Goal: Task Accomplishment & Management: Manage account settings

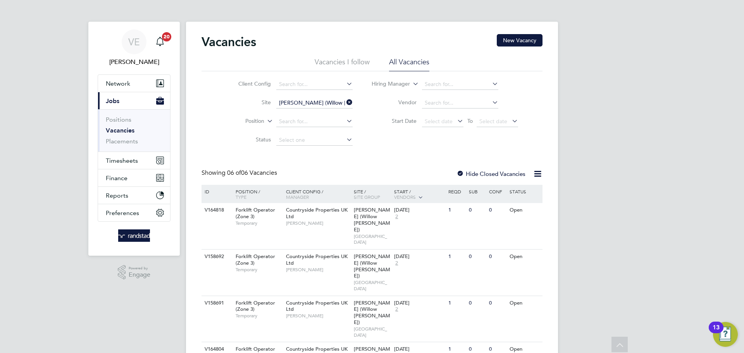
scroll to position [41, 0]
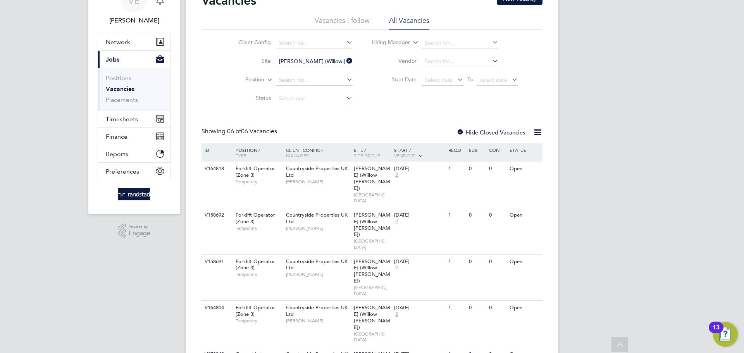
click at [345, 62] on icon at bounding box center [345, 60] width 0 height 11
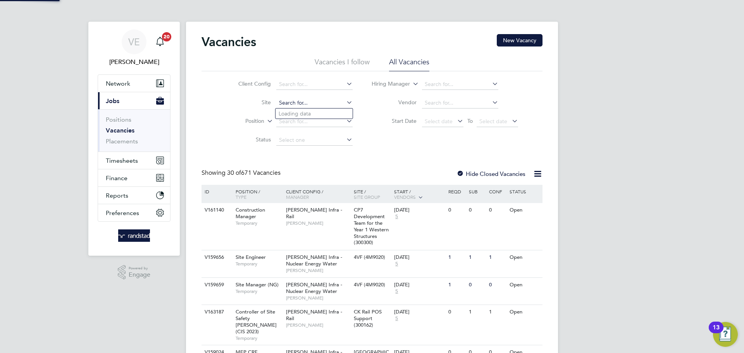
click at [293, 102] on input at bounding box center [314, 103] width 76 height 11
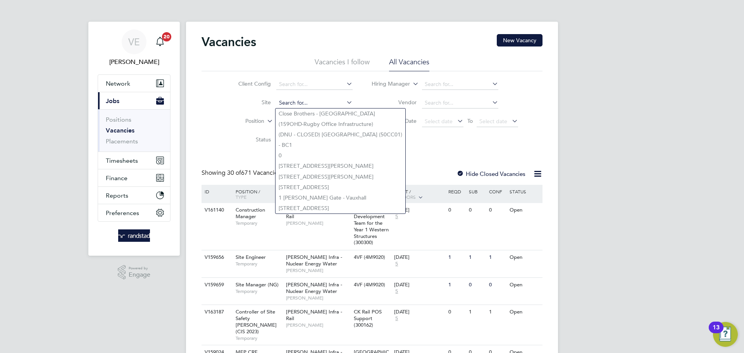
click at [299, 101] on input at bounding box center [314, 103] width 76 height 11
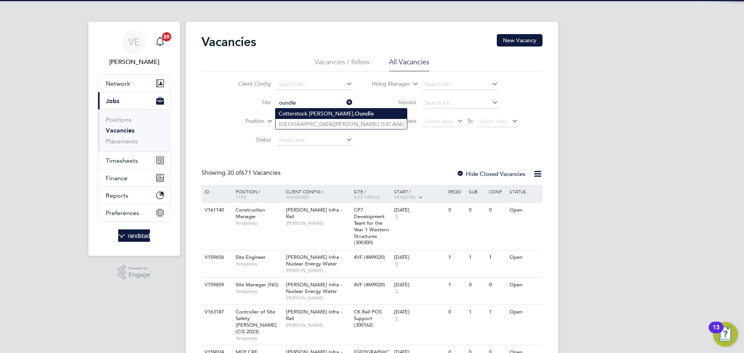
click at [355, 116] on b "Oundle" at bounding box center [364, 113] width 19 height 7
type input "Cotterstock Meadows, Oundle"
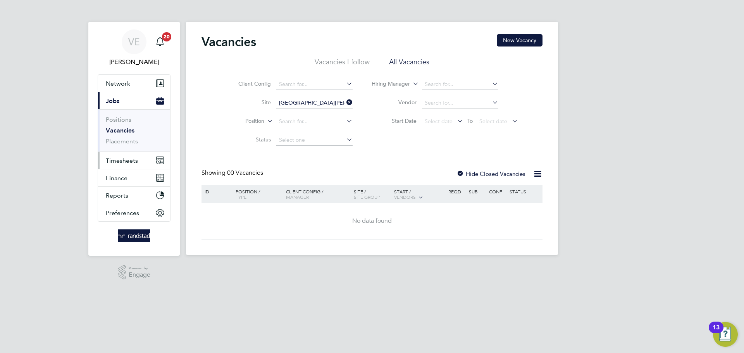
click at [124, 155] on button "Timesheets" at bounding box center [134, 160] width 72 height 17
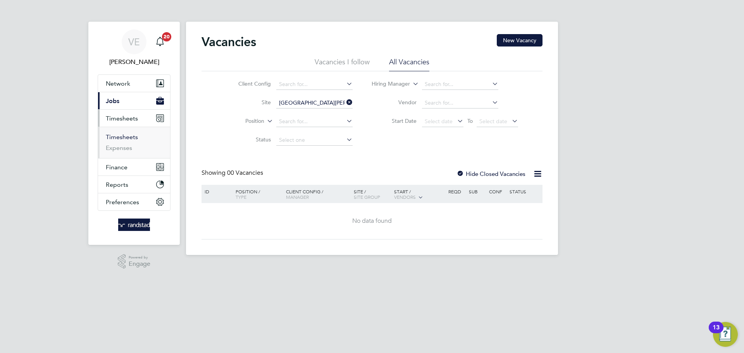
click at [120, 139] on link "Timesheets" at bounding box center [122, 136] width 32 height 7
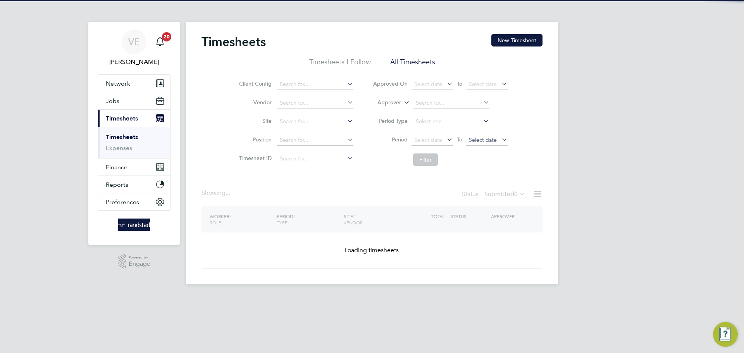
click at [482, 137] on span "Select date" at bounding box center [483, 139] width 28 height 7
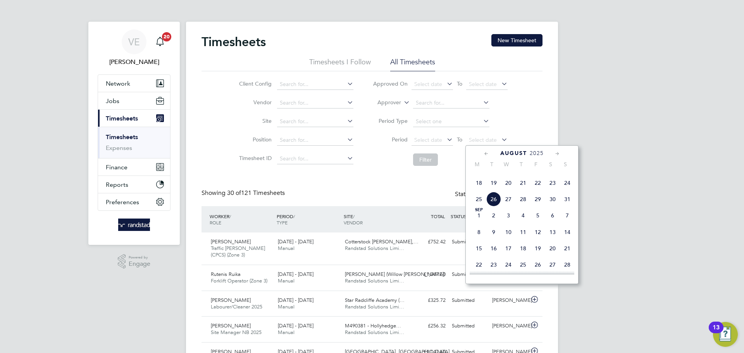
click at [570, 190] on span "24" at bounding box center [567, 183] width 15 height 15
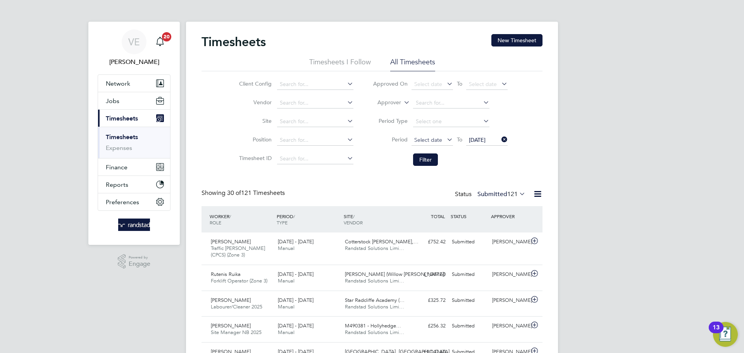
click at [432, 137] on span "Select date" at bounding box center [428, 139] width 28 height 7
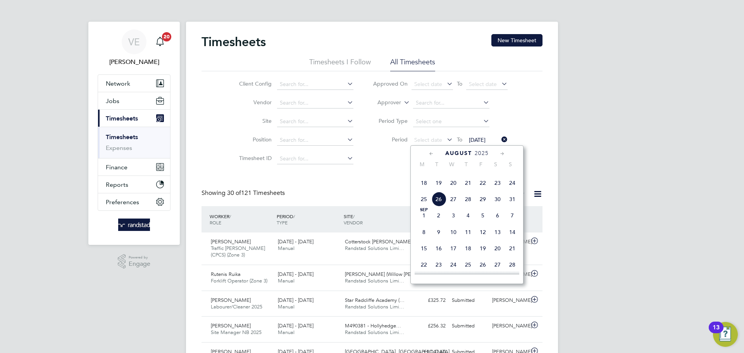
click at [423, 190] on span "18" at bounding box center [424, 183] width 15 height 15
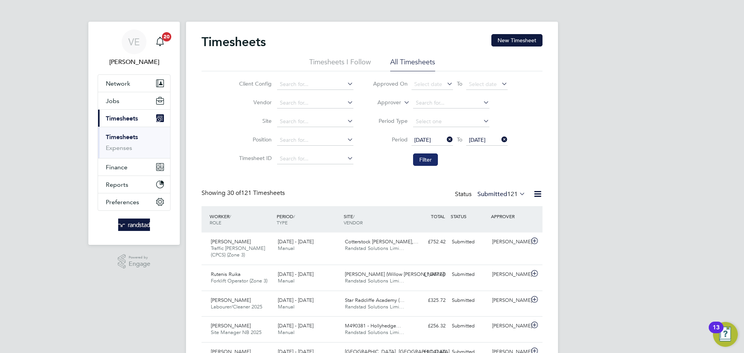
click at [431, 159] on button "Filter" at bounding box center [425, 160] width 25 height 12
click at [297, 117] on input at bounding box center [315, 121] width 76 height 11
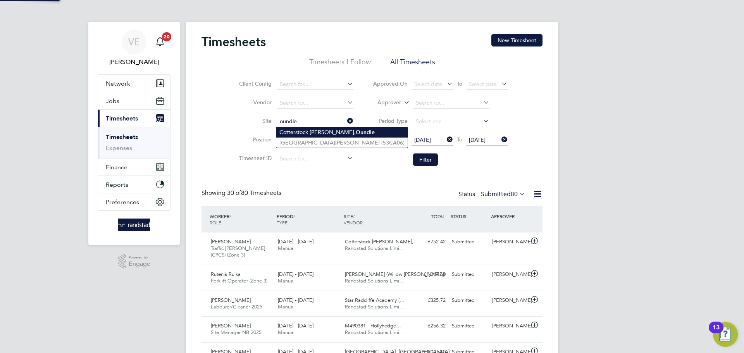
click at [303, 132] on li "Cotterstock Meadows, Oundle" at bounding box center [341, 132] width 131 height 10
type input "Cotterstock Meadows, Oundle"
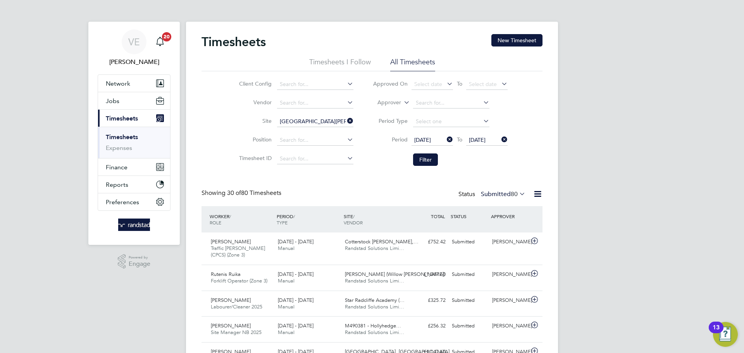
click at [346, 121] on icon at bounding box center [346, 121] width 0 height 11
click at [112, 86] on span "Network" at bounding box center [118, 83] width 24 height 7
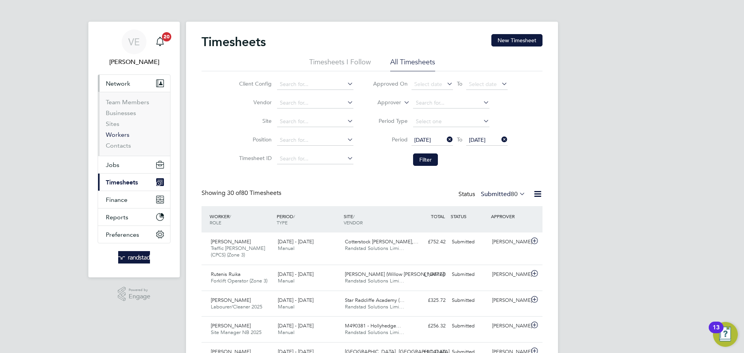
click at [124, 135] on link "Workers" at bounding box center [118, 134] width 24 height 7
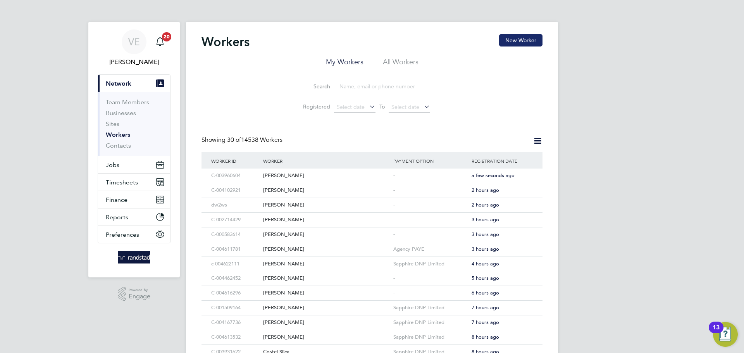
click at [506, 36] on button "New Worker" at bounding box center [520, 40] width 43 height 12
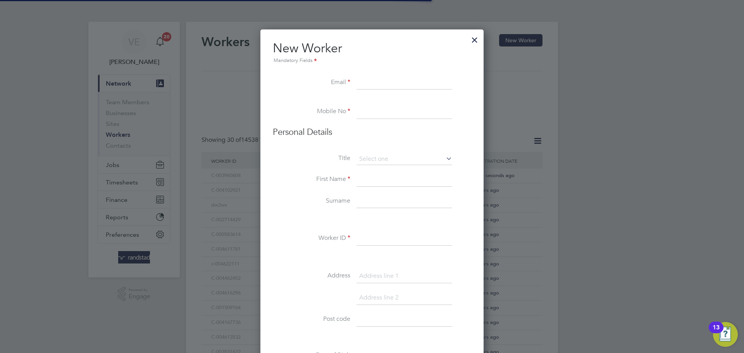
scroll to position [696, 224]
click at [479, 40] on div at bounding box center [475, 38] width 14 height 14
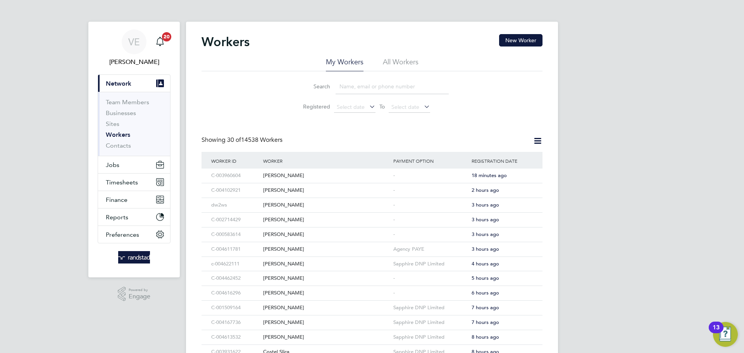
click at [124, 139] on li "Workers" at bounding box center [135, 136] width 58 height 11
click at [124, 130] on li "Sites" at bounding box center [135, 125] width 58 height 11
click at [131, 158] on button "Jobs" at bounding box center [134, 164] width 72 height 17
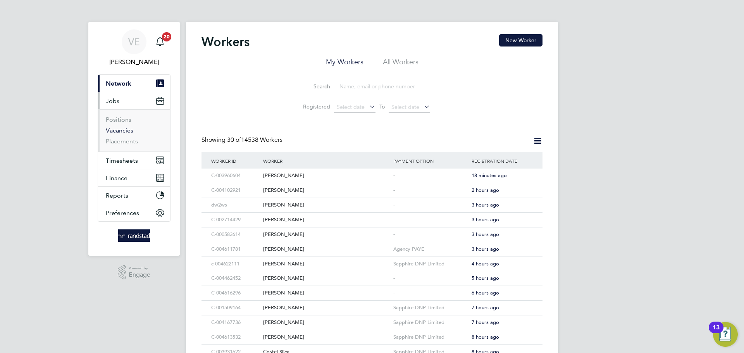
click at [116, 133] on link "Vacancies" at bounding box center [120, 130] width 28 height 7
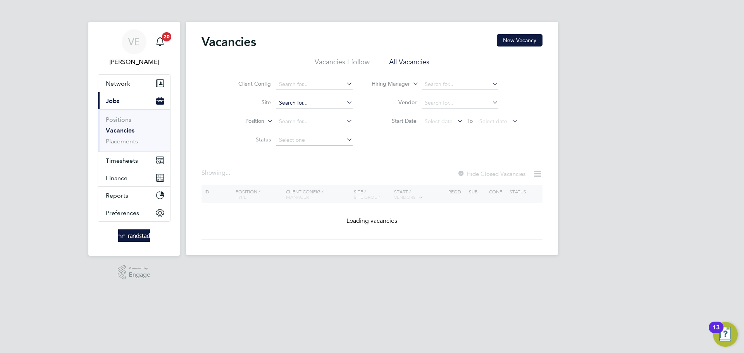
click at [309, 107] on input at bounding box center [314, 103] width 76 height 11
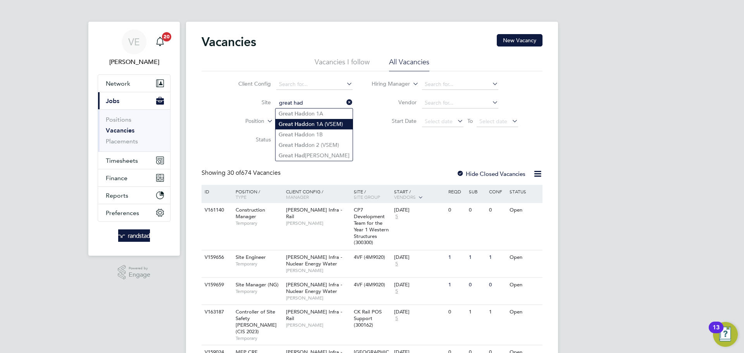
click at [307, 119] on li "Great Had don 1A (VSEM)" at bounding box center [314, 124] width 77 height 10
type input "Great Haddon 1A (VSEM)"
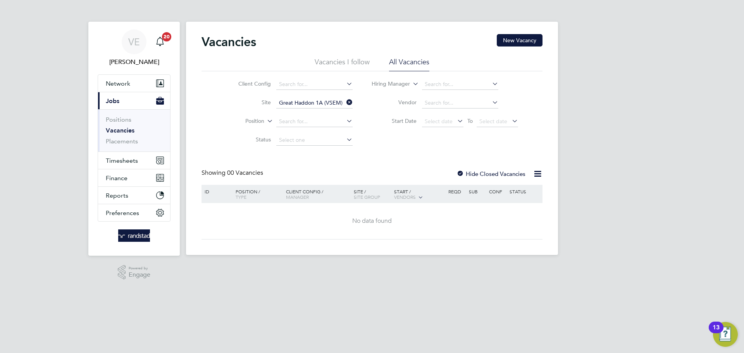
click at [510, 174] on label "Hide Closed Vacancies" at bounding box center [491, 173] width 69 height 7
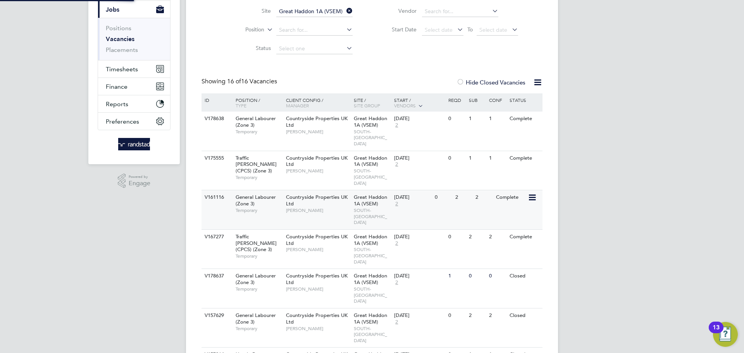
scroll to position [94, 0]
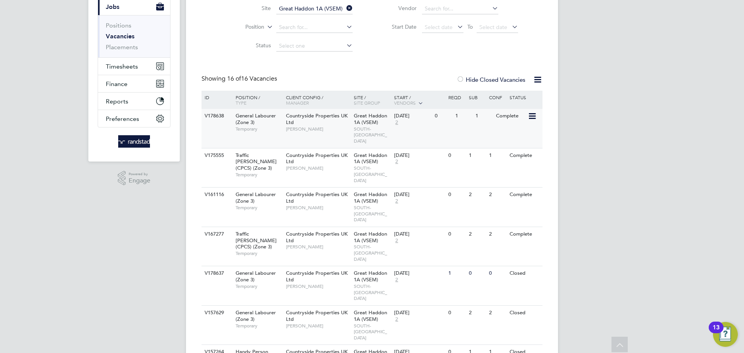
click at [314, 131] on span "Paul O'Shea" at bounding box center [318, 129] width 64 height 6
click at [533, 114] on icon at bounding box center [532, 116] width 8 height 9
click at [506, 154] on li "Update Status" at bounding box center [512, 155] width 45 height 11
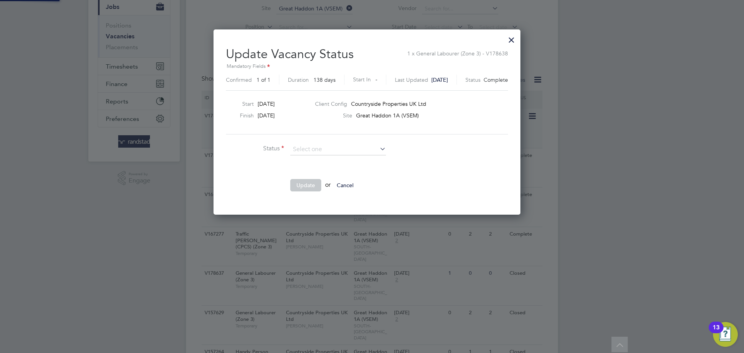
scroll to position [185, 318]
click at [329, 160] on li "Open" at bounding box center [338, 160] width 97 height 10
type input "Open"
click at [306, 189] on button "Update" at bounding box center [305, 185] width 31 height 12
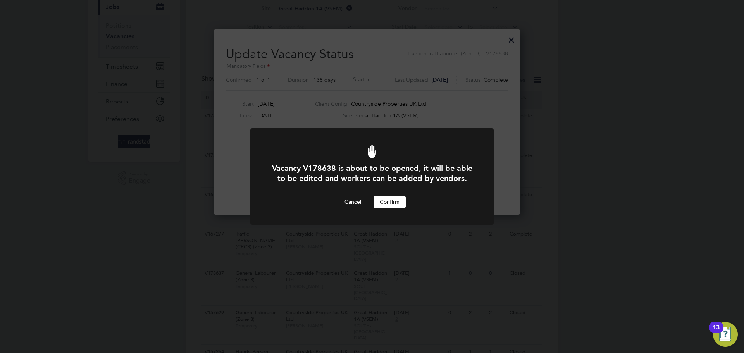
click at [401, 201] on button "Confirm" at bounding box center [390, 202] width 32 height 12
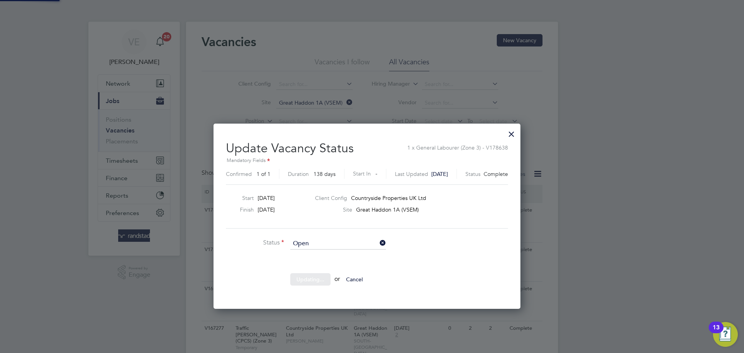
scroll to position [94, 0]
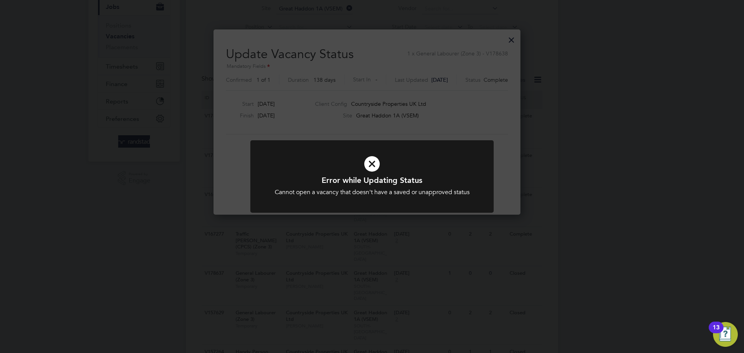
click at [447, 135] on div "Error while Updating Status Cannot open a vacancy that doesn't have a saved or …" at bounding box center [372, 176] width 744 height 353
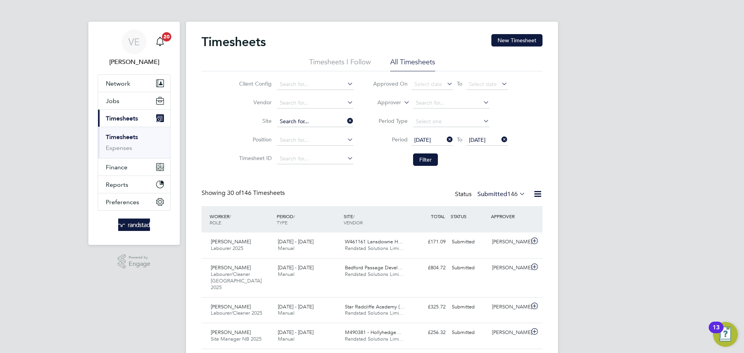
click at [345, 121] on input at bounding box center [315, 121] width 76 height 11
click at [315, 124] on input at bounding box center [315, 121] width 76 height 11
click at [329, 155] on li "Northstowe H5" at bounding box center [326, 152] width 100 height 10
type input "Northstowe H5"
click at [431, 161] on button "Filter" at bounding box center [425, 160] width 25 height 12
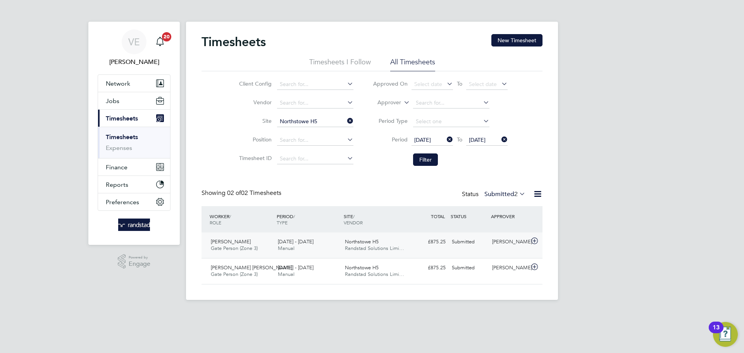
click at [428, 243] on div "£875.25 Submitted" at bounding box center [429, 242] width 40 height 13
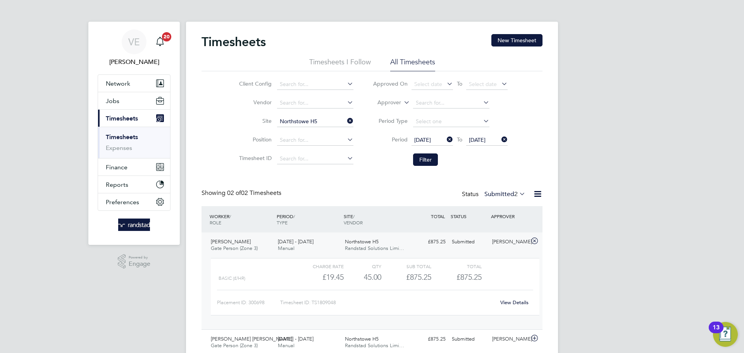
click at [520, 302] on link "View Details" at bounding box center [515, 302] width 28 height 7
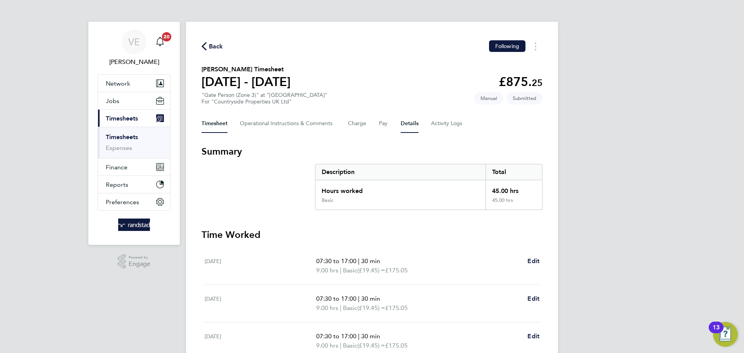
click at [411, 123] on button "Details" at bounding box center [410, 123] width 18 height 19
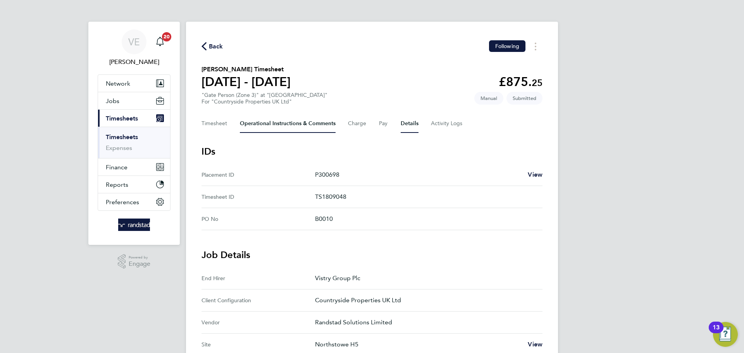
click at [274, 120] on Comments-tab "Operational Instructions & Comments" at bounding box center [288, 123] width 96 height 19
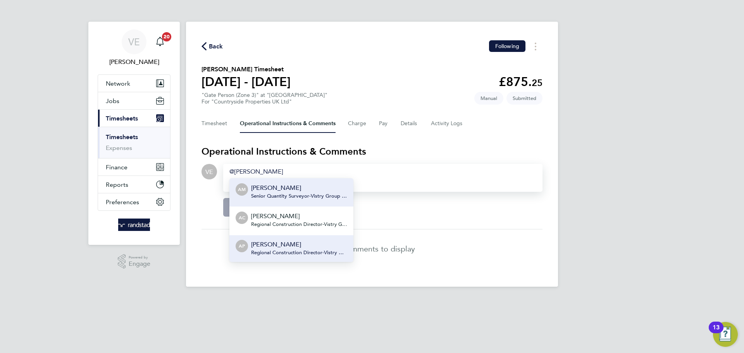
click at [292, 239] on li "AP Andy Pearce Regional Construction Director - Vistry Group Plc" at bounding box center [292, 249] width 124 height 28
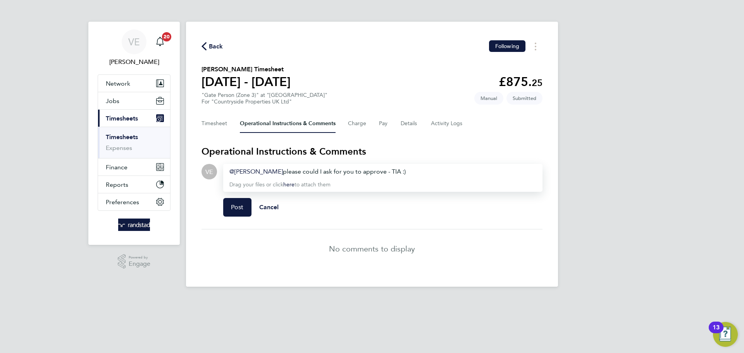
click at [235, 197] on div "Post Cancel" at bounding box center [382, 207] width 319 height 31
click at [234, 202] on button "Post" at bounding box center [237, 207] width 28 height 19
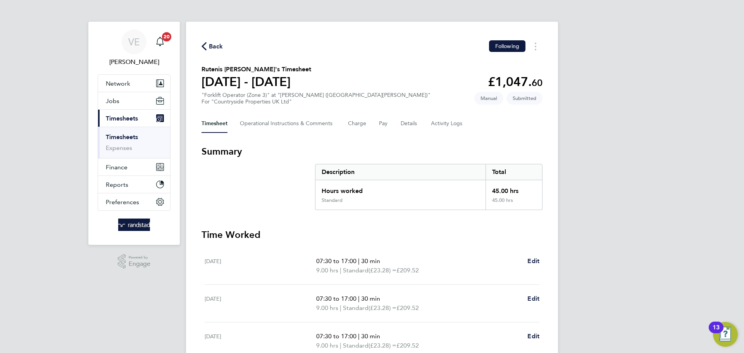
click at [216, 36] on div "Back Following Rutenis Ruika's Timesheet 18 - 24 Aug 2025 £1,047. 60 "Forklift …" at bounding box center [372, 256] width 372 height 469
click at [215, 42] on span "Back" at bounding box center [216, 46] width 14 height 9
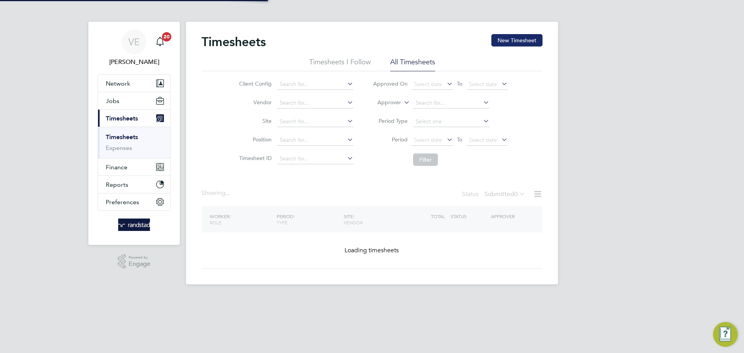
click at [530, 36] on button "New Timesheet" at bounding box center [517, 40] width 51 height 12
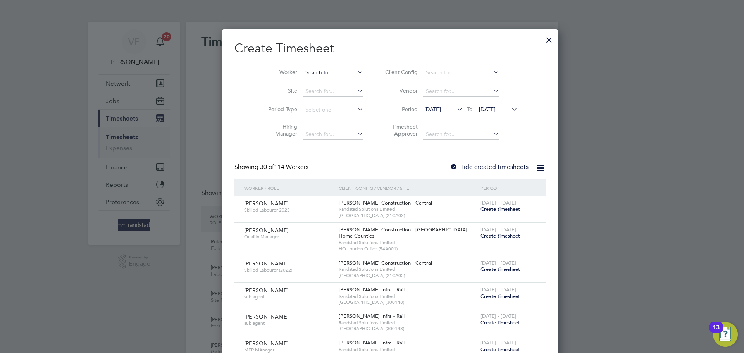
click at [321, 70] on input at bounding box center [333, 72] width 61 height 11
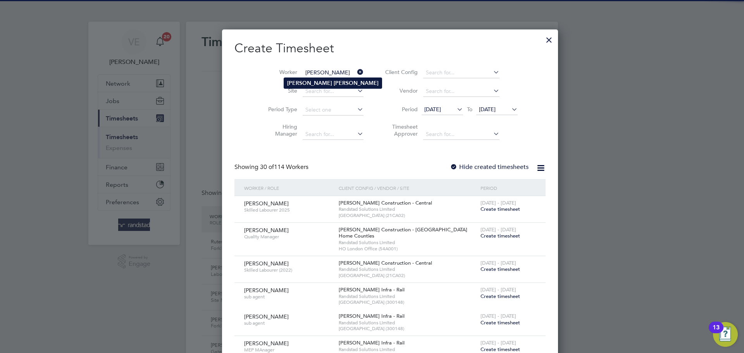
click at [334, 82] on b "[PERSON_NAME]" at bounding box center [356, 83] width 45 height 7
type input "John Higgins"
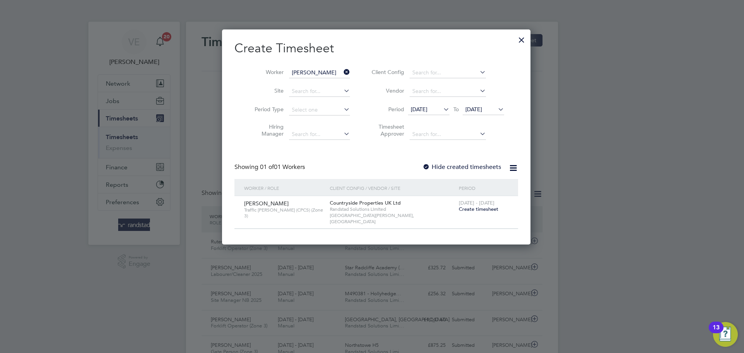
click at [464, 208] on span "Create timesheet" at bounding box center [479, 209] width 40 height 7
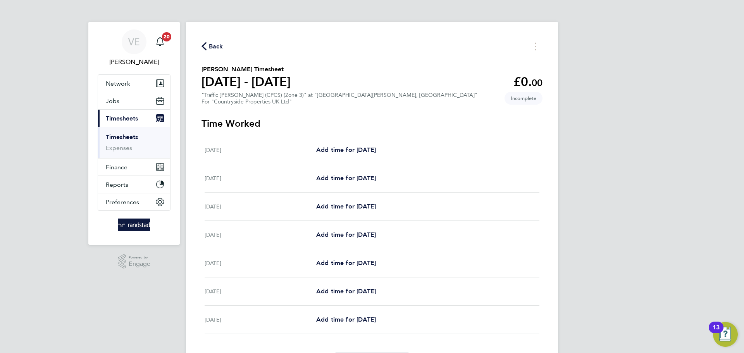
click at [339, 144] on div "Mon 18 Aug Add time for Mon 18 Aug Add time for Mon 18 Aug" at bounding box center [372, 150] width 335 height 28
click at [356, 145] on div "Mon 18 Aug Add time for Mon 18 Aug Add time for Mon 18 Aug" at bounding box center [372, 150] width 335 height 28
click at [357, 148] on span "Add time for Mon 18 Aug" at bounding box center [346, 149] width 60 height 7
select select "30"
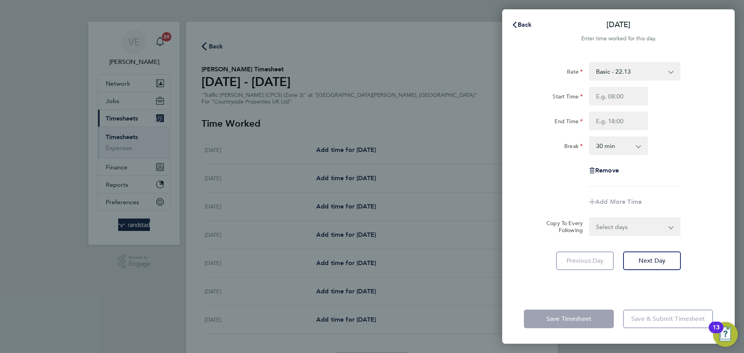
click at [618, 107] on div "Start Time End Time" at bounding box center [618, 108] width 195 height 43
click at [621, 100] on input "Start Time" at bounding box center [618, 96] width 59 height 19
type input "08:00"
click at [604, 124] on input "End Time" at bounding box center [618, 121] width 59 height 19
type input "17:00"
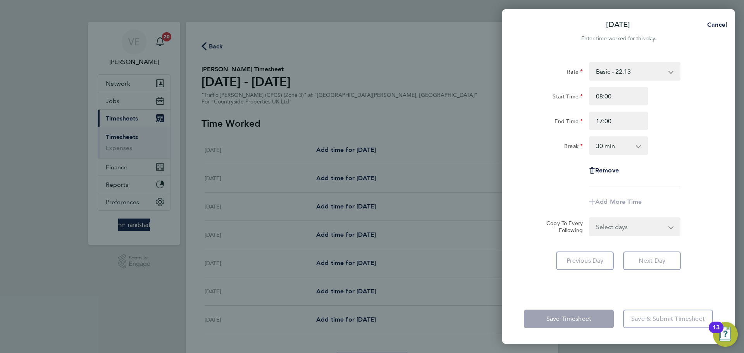
click at [687, 125] on div "End Time 17:00" at bounding box center [618, 121] width 195 height 19
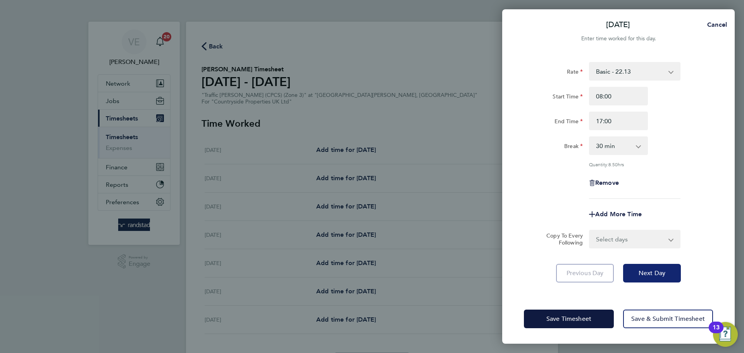
click at [660, 269] on span "Next Day" at bounding box center [652, 273] width 27 height 8
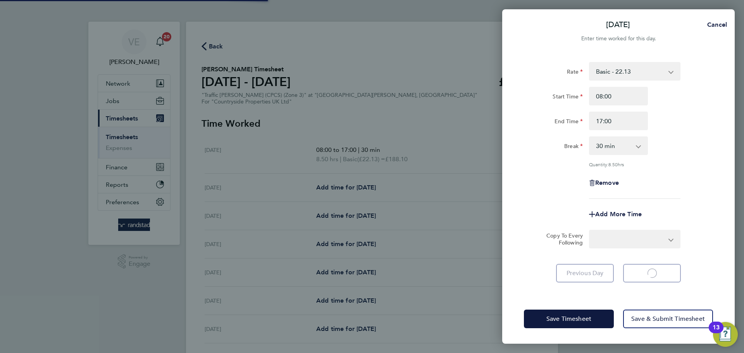
select select "30"
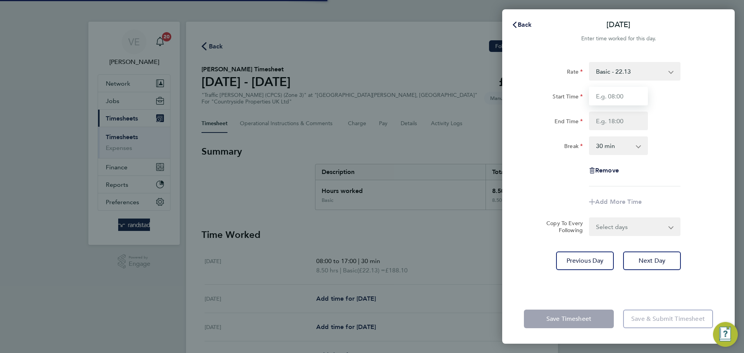
click at [608, 92] on input "Start Time" at bounding box center [618, 96] width 59 height 19
type input "08:00"
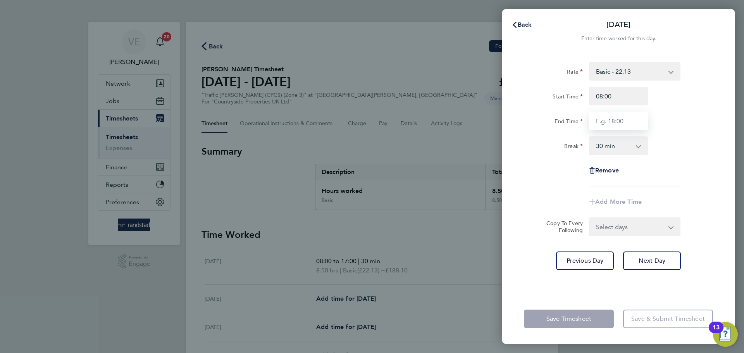
click at [619, 119] on input "End Time" at bounding box center [618, 121] width 59 height 19
type input "17:00"
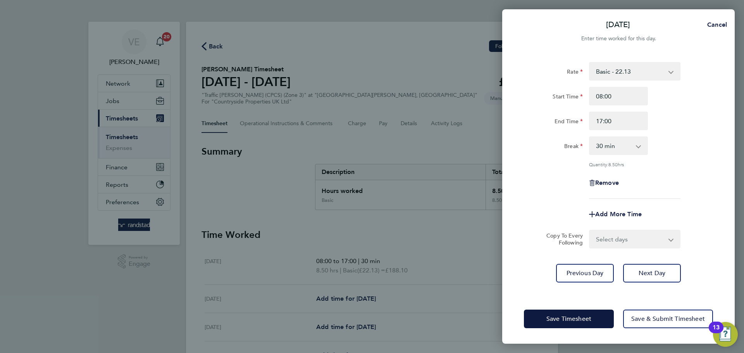
drag, startPoint x: 666, startPoint y: 152, endPoint x: 666, endPoint y: 159, distance: 6.2
click at [666, 152] on div "Break 0 min 15 min 30 min 45 min 60 min 75 min 90 min" at bounding box center [618, 145] width 195 height 19
click at [645, 271] on span "Next Day" at bounding box center [652, 273] width 27 height 8
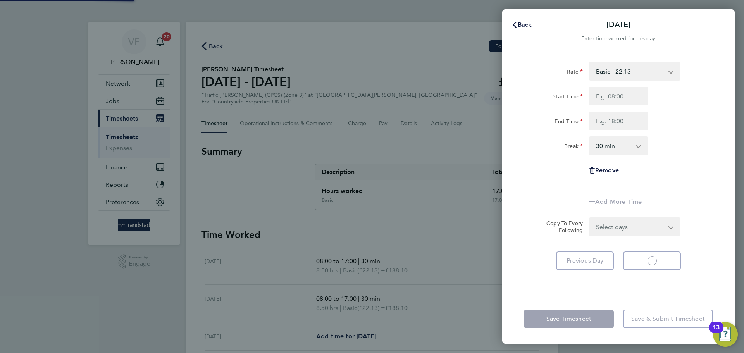
select select "30"
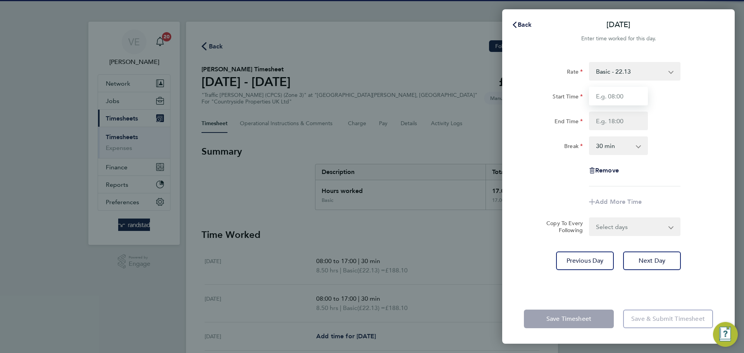
click at [613, 93] on input "Start Time" at bounding box center [618, 96] width 59 height 19
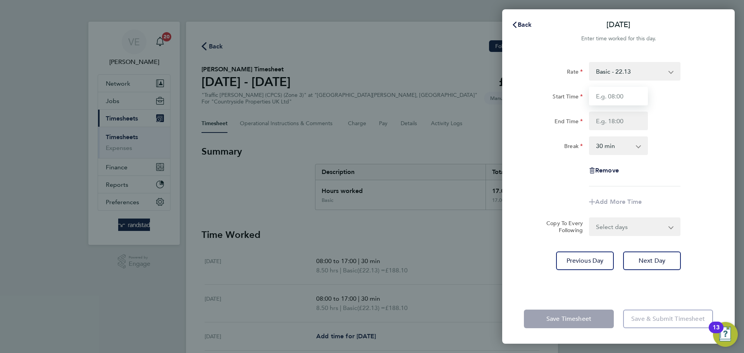
type input "08:00"
click at [609, 123] on input "End Time" at bounding box center [618, 121] width 59 height 19
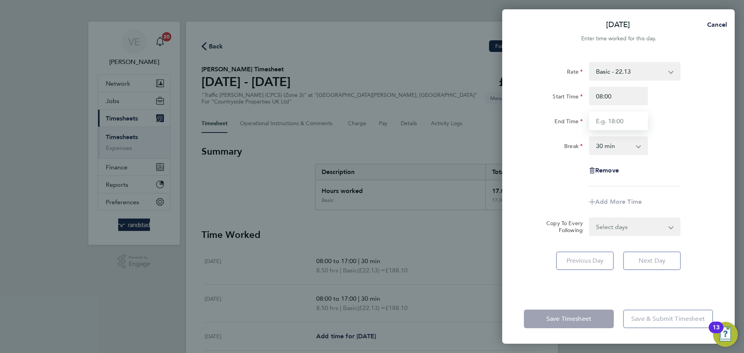
type input "17:00"
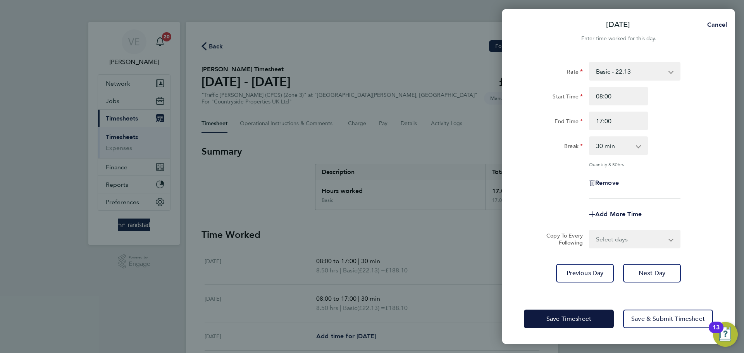
click at [725, 214] on div "Rate Basic - 22.13 Start Time 08:00 End Time 17:00 Break 0 min 15 min 30 min 45…" at bounding box center [618, 174] width 233 height 242
click at [656, 242] on select "Select days Day Weekday (Mon-Fri) Weekend (Sat-Sun) Thursday Friday Saturday Su…" at bounding box center [630, 239] width 81 height 17
select select "THU"
click at [590, 231] on select "Select days Day Weekday (Mon-Fri) Weekend (Sat-Sun) Thursday Friday Saturday Su…" at bounding box center [630, 239] width 81 height 17
select select "2025-08-24"
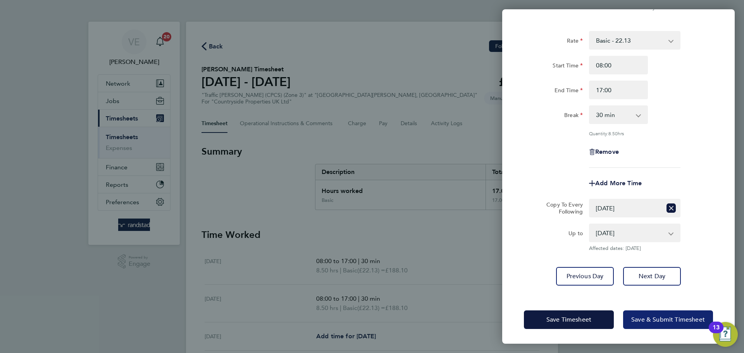
click at [655, 314] on button "Save & Submit Timesheet" at bounding box center [668, 320] width 90 height 19
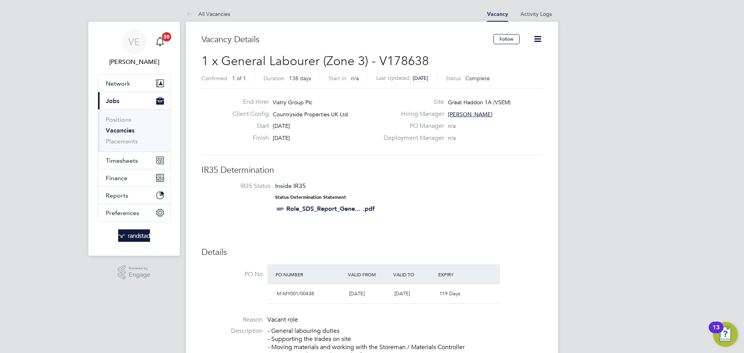
click at [539, 40] on icon at bounding box center [538, 39] width 10 height 10
click at [520, 110] on div "Hiring Manager [PERSON_NAME]" at bounding box center [462, 116] width 167 height 12
click at [537, 12] on link "Activity Logs" at bounding box center [536, 13] width 31 height 7
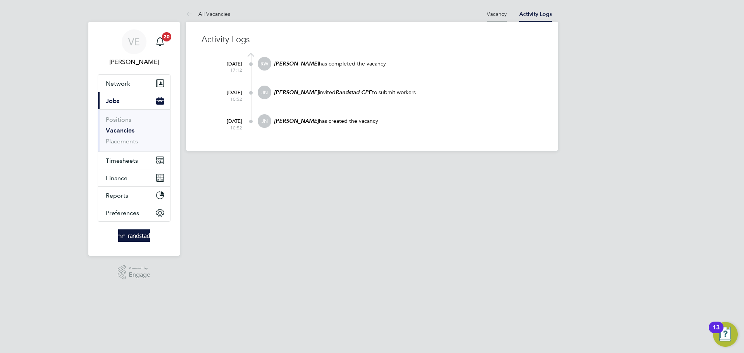
click at [492, 14] on link "Vacancy" at bounding box center [497, 13] width 20 height 7
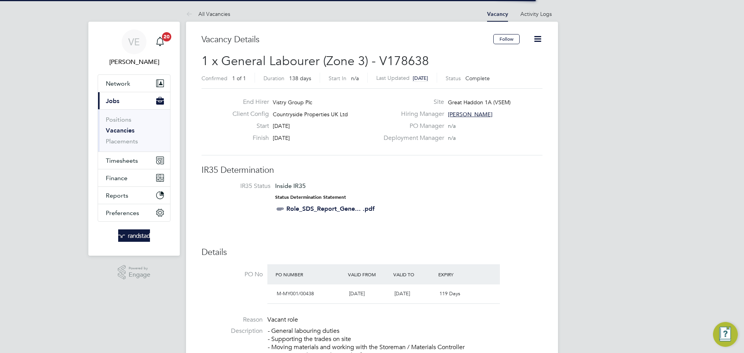
scroll to position [4, 4]
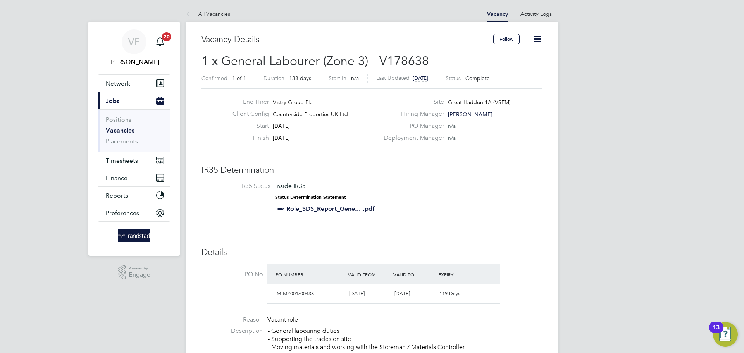
click at [132, 128] on link "Vacancies" at bounding box center [120, 130] width 29 height 7
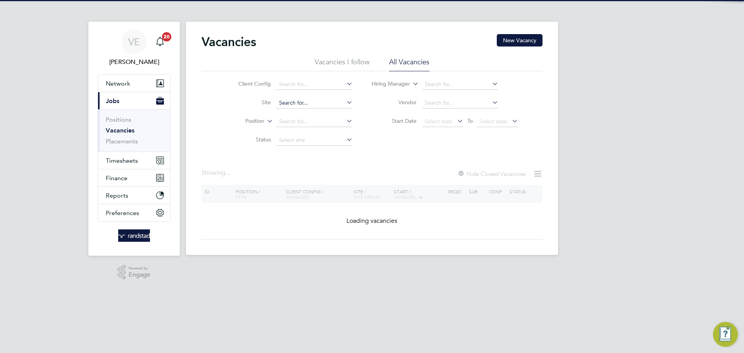
click at [288, 104] on input at bounding box center [314, 103] width 76 height 11
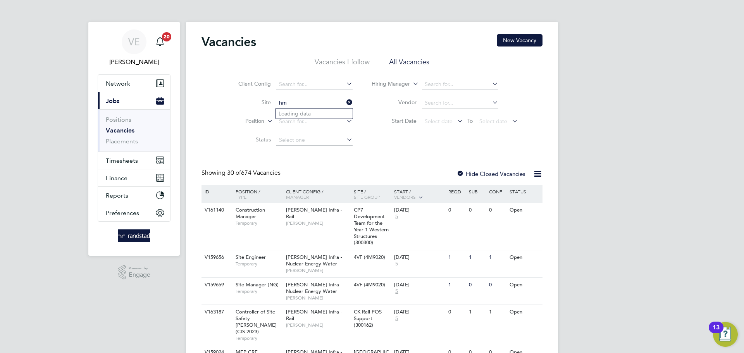
type input "h"
drag, startPoint x: 315, startPoint y: 114, endPoint x: 319, endPoint y: 113, distance: 4.5
click at [316, 115] on b "Waters" at bounding box center [313, 113] width 18 height 7
type input "[PERSON_NAME] [PERSON_NAME] ([GEOGRAPHIC_DATA])"
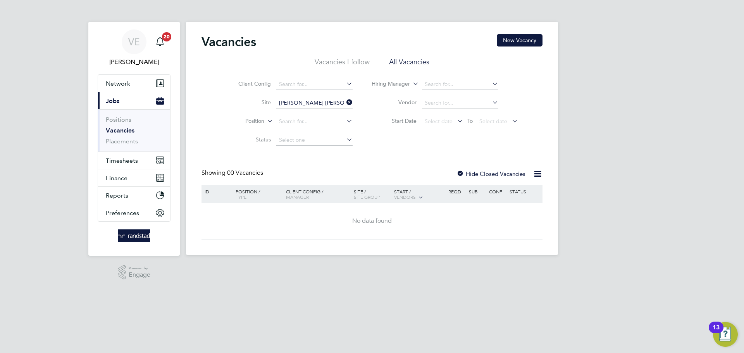
click at [514, 170] on label "Hide Closed Vacancies" at bounding box center [491, 173] width 69 height 7
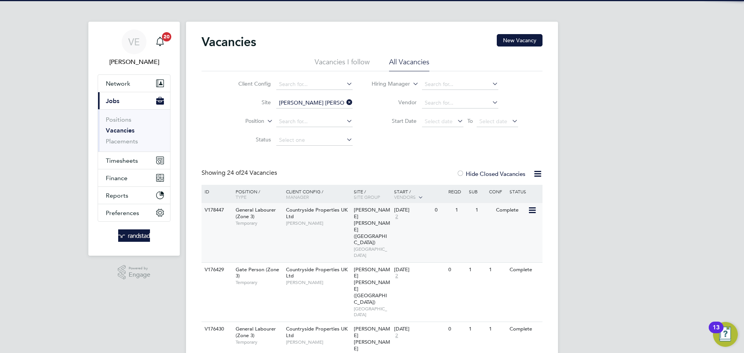
click at [327, 221] on span "[PERSON_NAME]" at bounding box center [318, 223] width 64 height 6
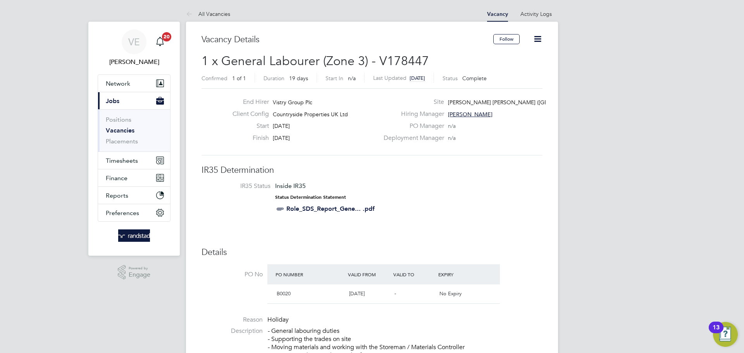
click at [536, 35] on icon at bounding box center [538, 39] width 10 height 10
click at [518, 69] on li "Update Status" at bounding box center [519, 68] width 45 height 11
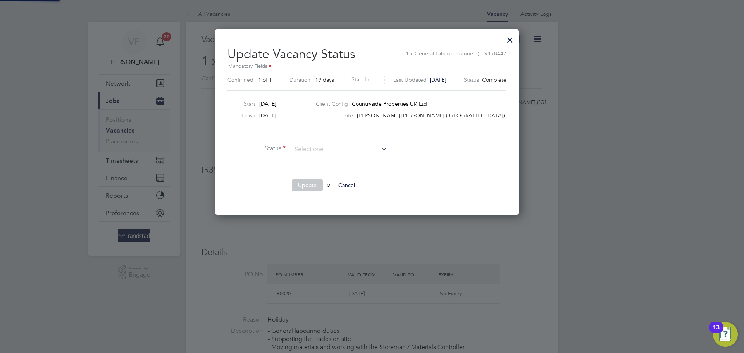
scroll to position [11, 201]
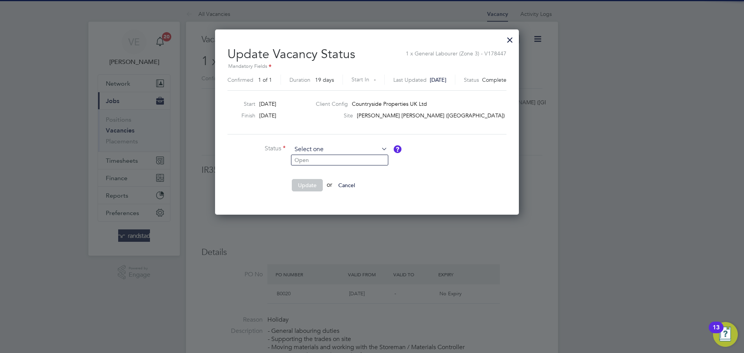
click at [316, 151] on input at bounding box center [340, 150] width 96 height 12
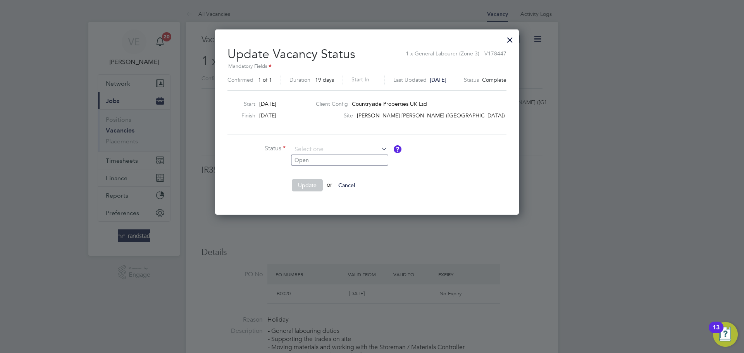
click at [314, 166] on li at bounding box center [344, 167] width 233 height 8
click at [320, 146] on input at bounding box center [340, 150] width 96 height 12
click at [318, 162] on li "Open" at bounding box center [340, 160] width 97 height 10
type input "Open"
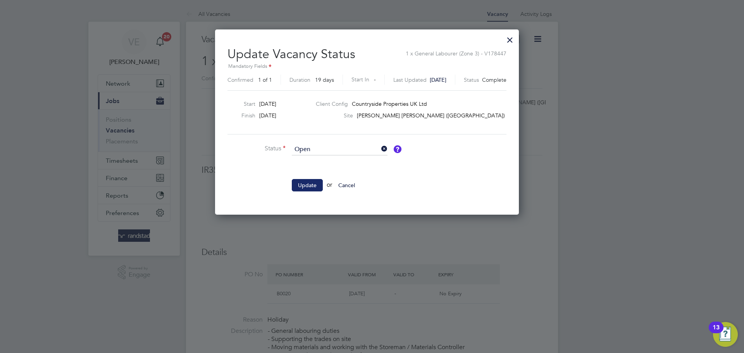
click at [307, 186] on button "Update" at bounding box center [307, 185] width 31 height 12
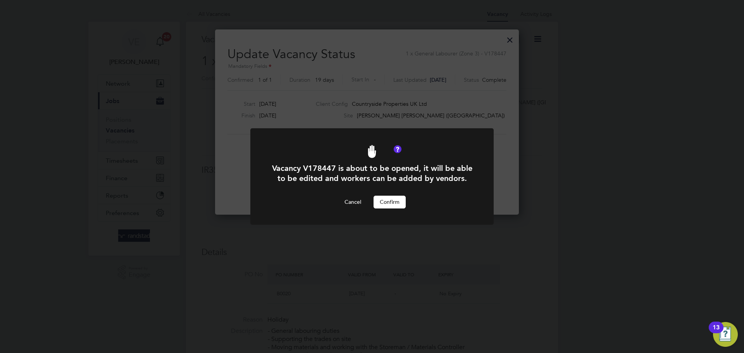
click at [394, 204] on button "Confirm" at bounding box center [390, 202] width 32 height 12
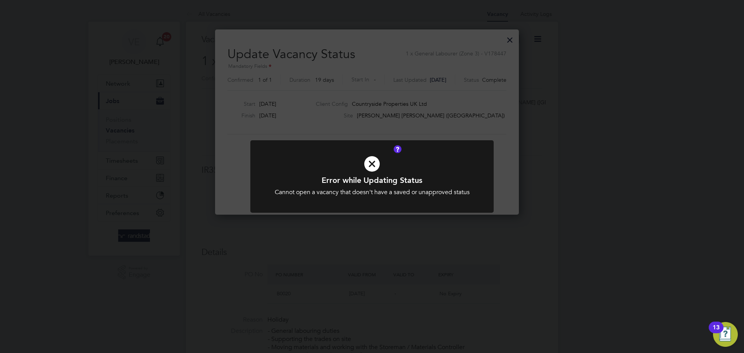
click at [514, 159] on div "Error while Updating Status Cannot open a vacancy that doesn't have a saved or …" at bounding box center [372, 176] width 744 height 353
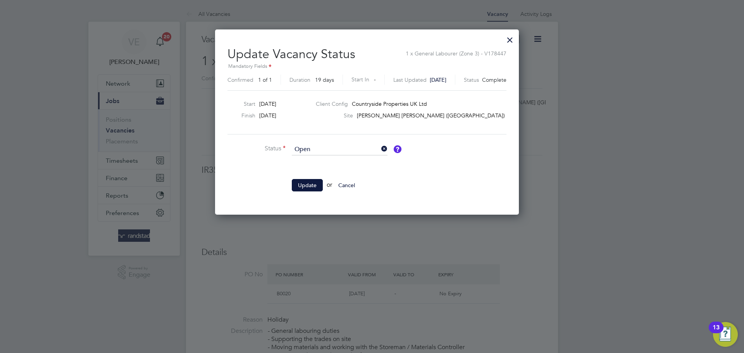
click at [517, 40] on div at bounding box center [510, 38] width 14 height 14
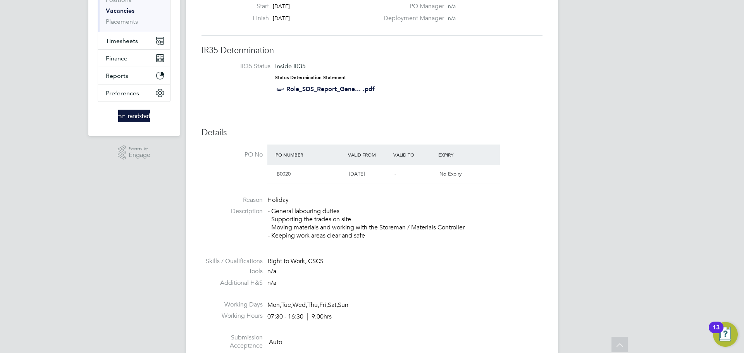
scroll to position [0, 0]
